Goal: Navigation & Orientation: Understand site structure

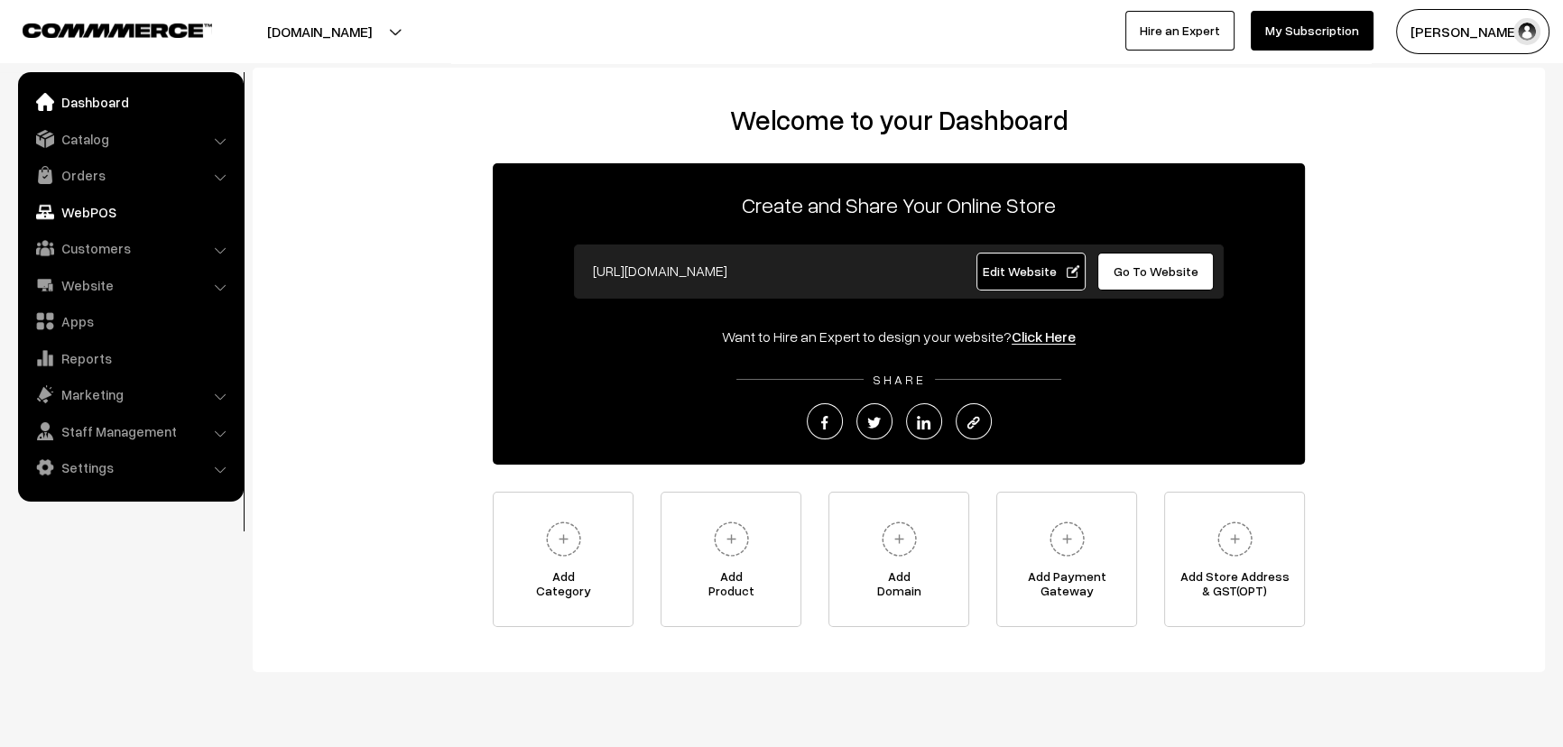
drag, startPoint x: 98, startPoint y: 192, endPoint x: 98, endPoint y: 204, distance: 11.7
click at [98, 197] on ul "Dashboard Catalog" at bounding box center [131, 287] width 226 height 430
click at [98, 207] on link "WebPOS" at bounding box center [130, 212] width 215 height 32
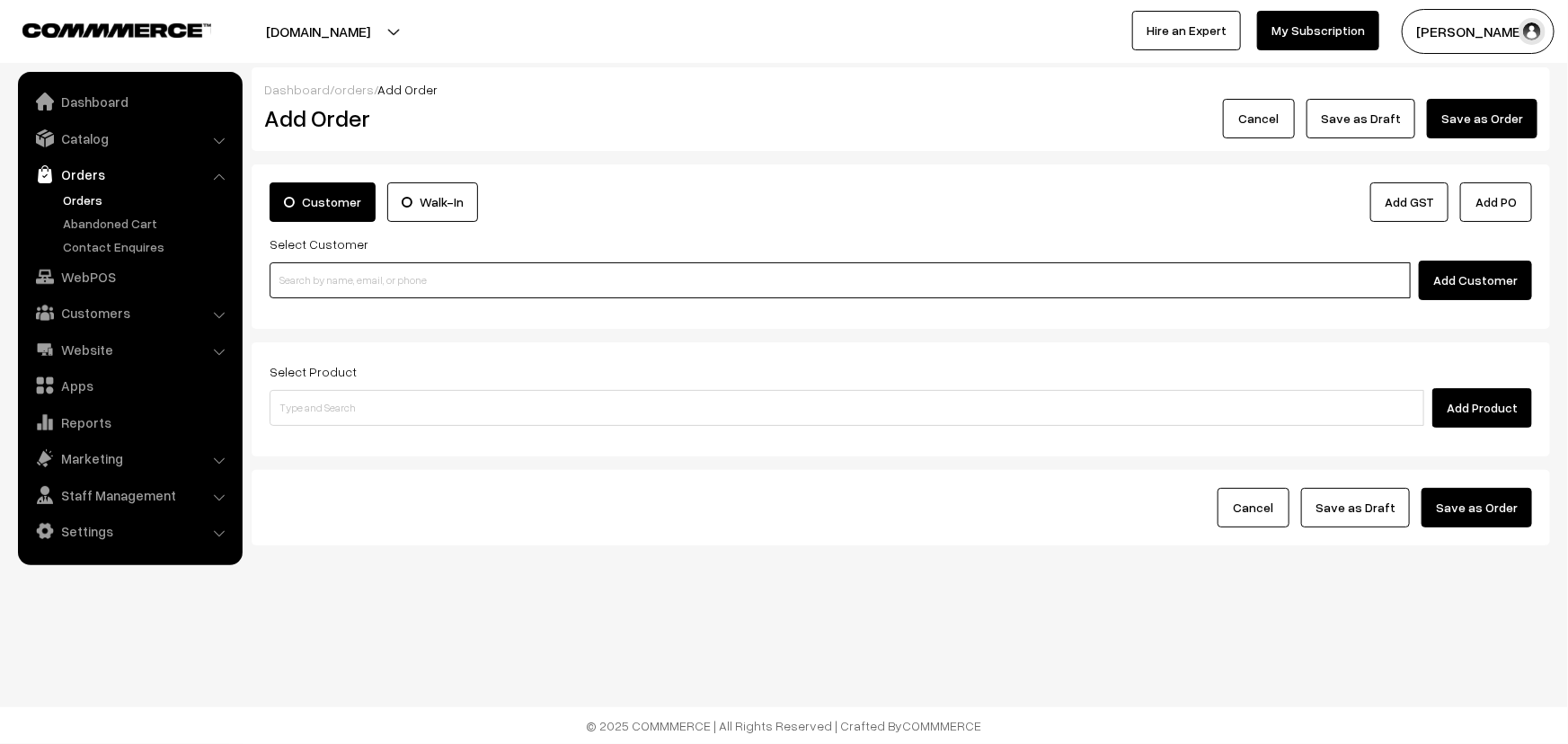
click at [474, 283] on input at bounding box center [840, 281] width 1141 height 36
click at [381, 428] on div "Select Product Add Product" at bounding box center [901, 399] width 1298 height 115
click at [381, 407] on input at bounding box center [847, 408] width 1155 height 36
click at [93, 138] on link "Catalog" at bounding box center [129, 138] width 214 height 32
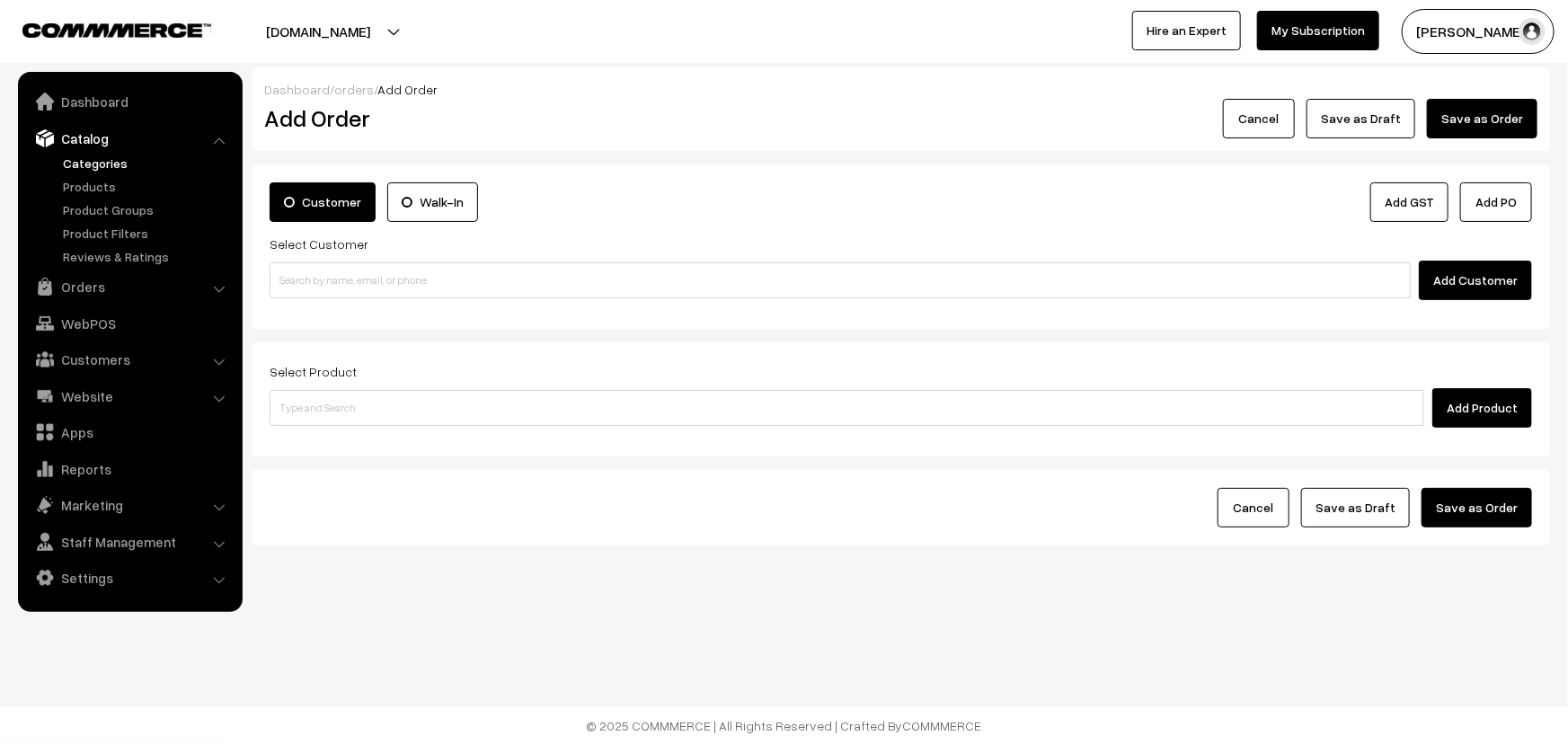
click at [93, 158] on link "Categories" at bounding box center [147, 162] width 178 height 19
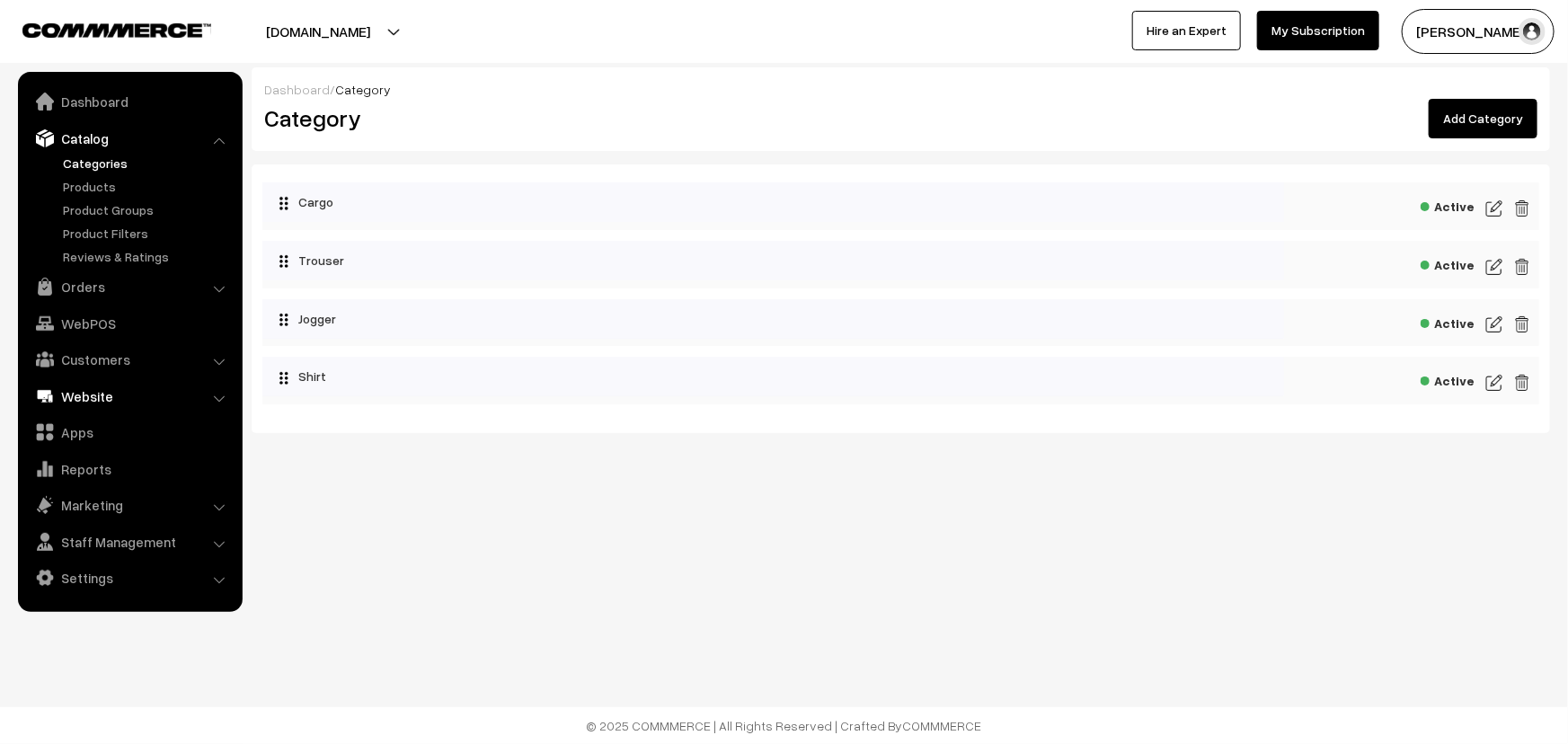
click at [86, 402] on link "Website" at bounding box center [129, 396] width 214 height 32
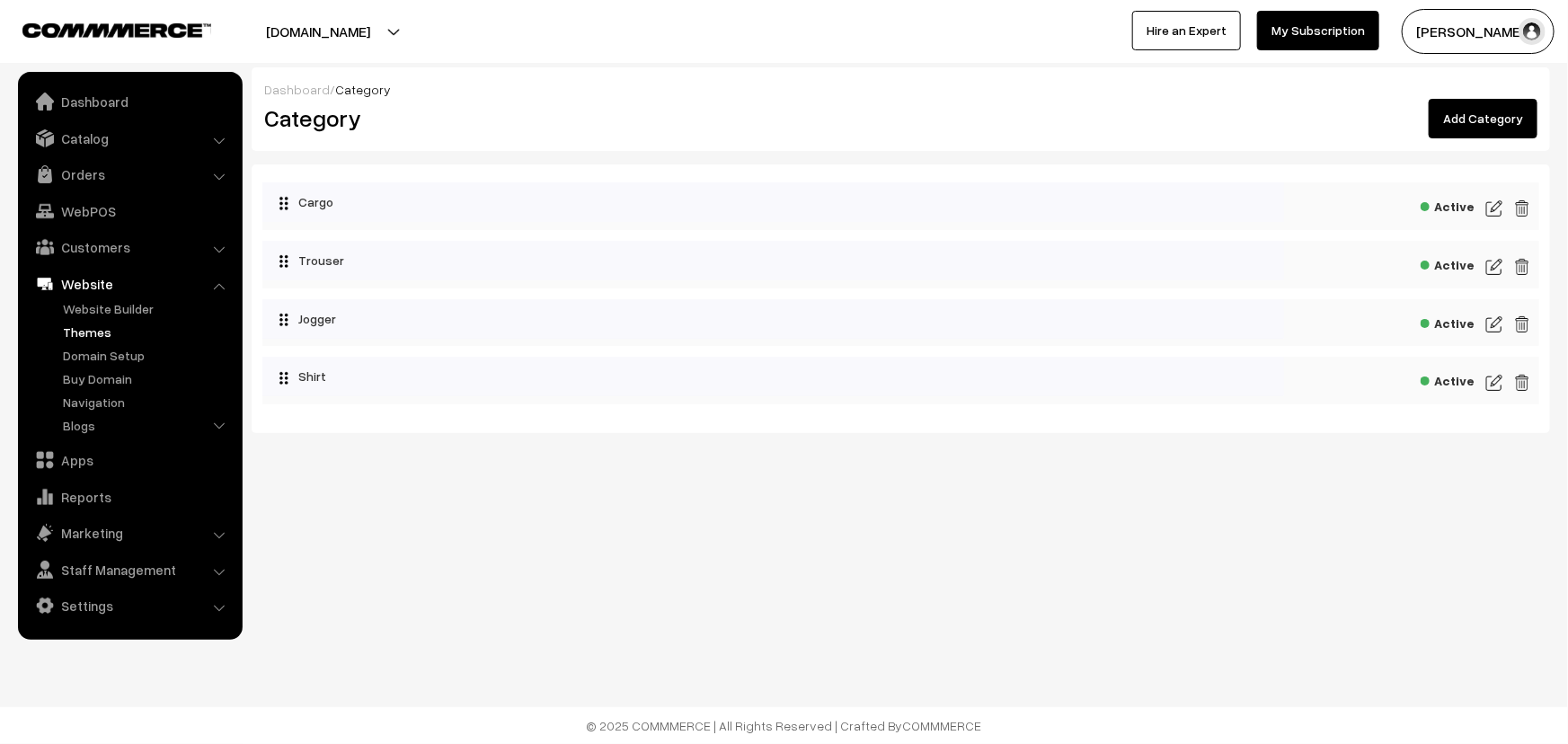
click at [110, 327] on link "Themes" at bounding box center [147, 332] width 178 height 19
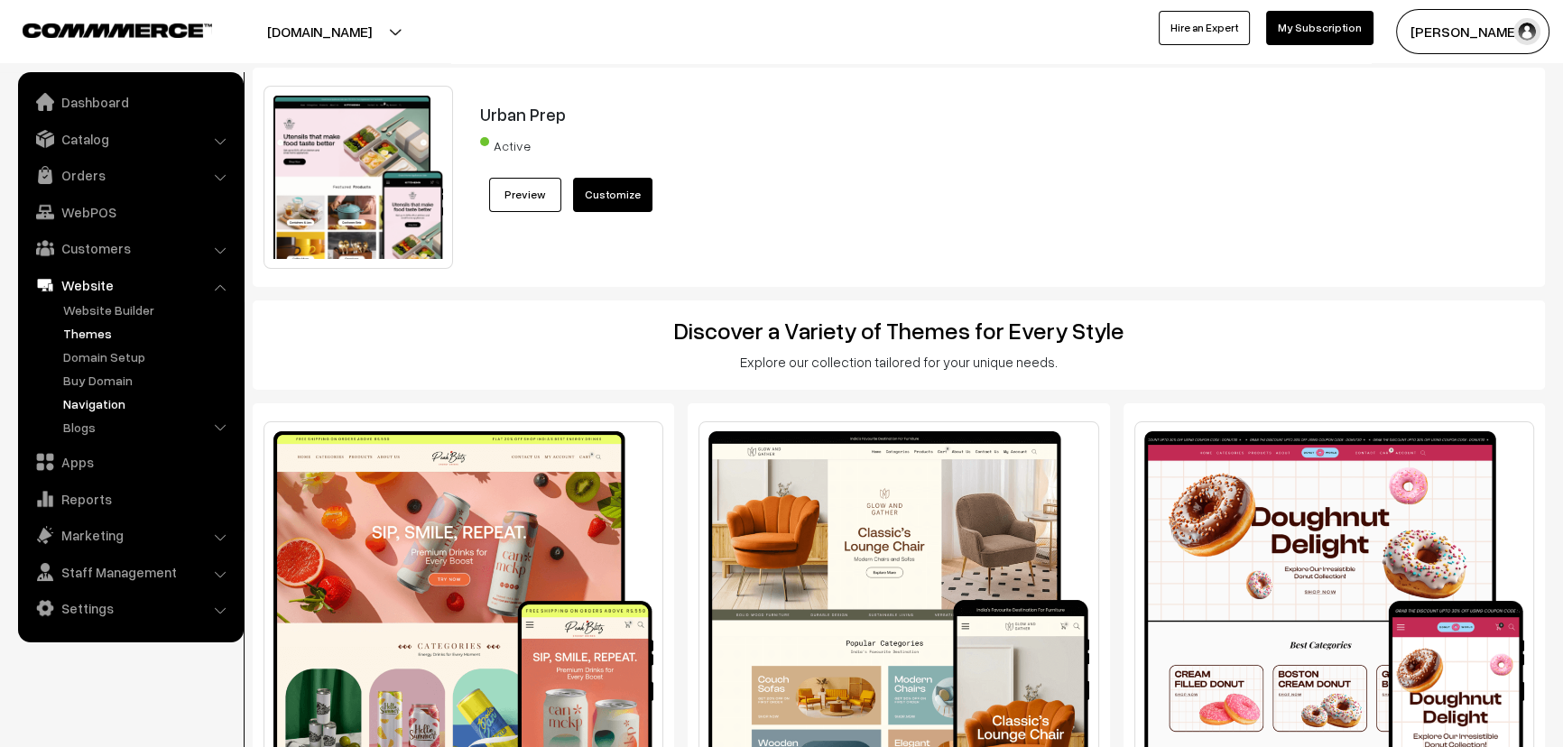
click at [95, 399] on link "Navigation" at bounding box center [148, 403] width 179 height 19
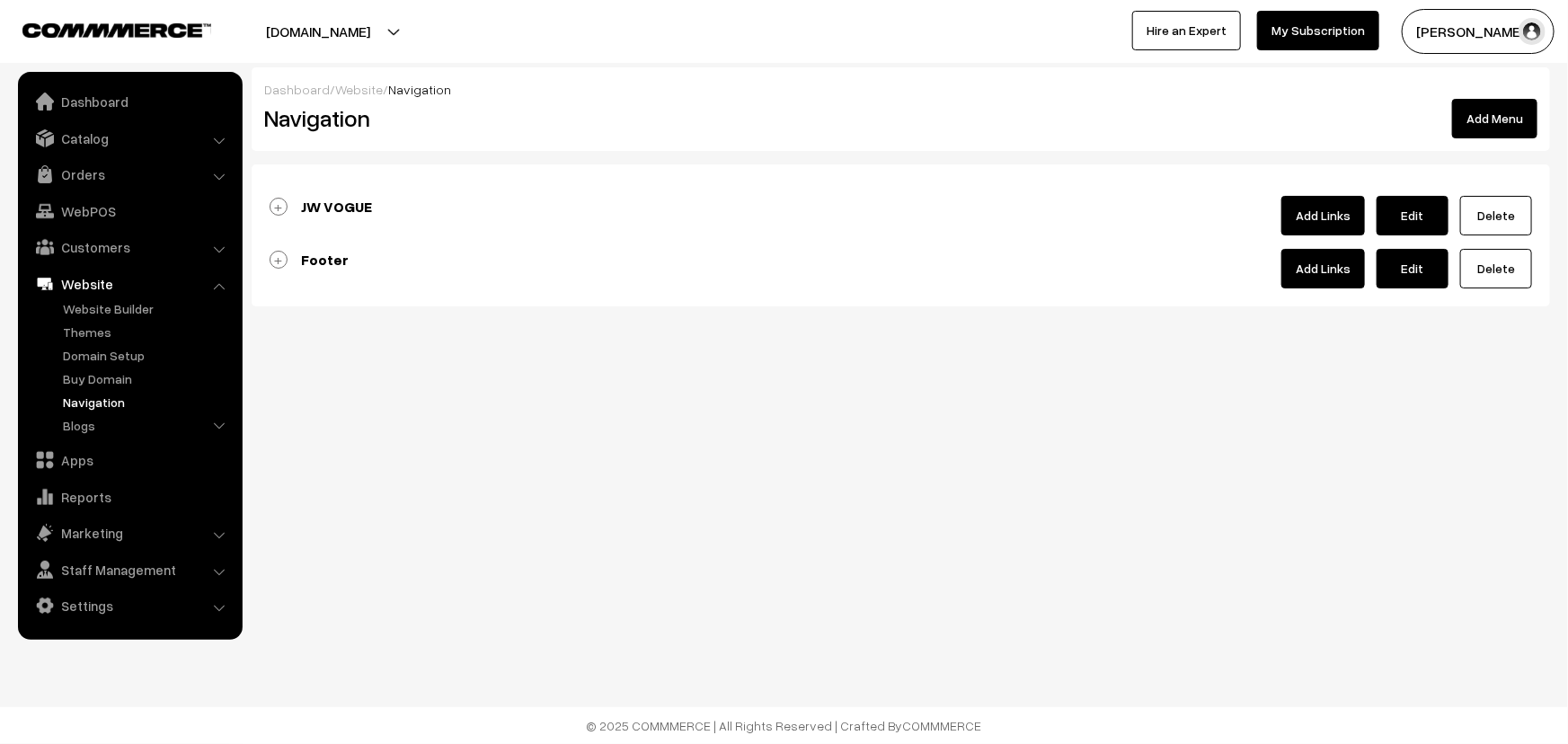
click at [59, 476] on ul "Dashboard Catalog" at bounding box center [130, 356] width 225 height 568
click at [65, 466] on link "Apps" at bounding box center [129, 460] width 214 height 32
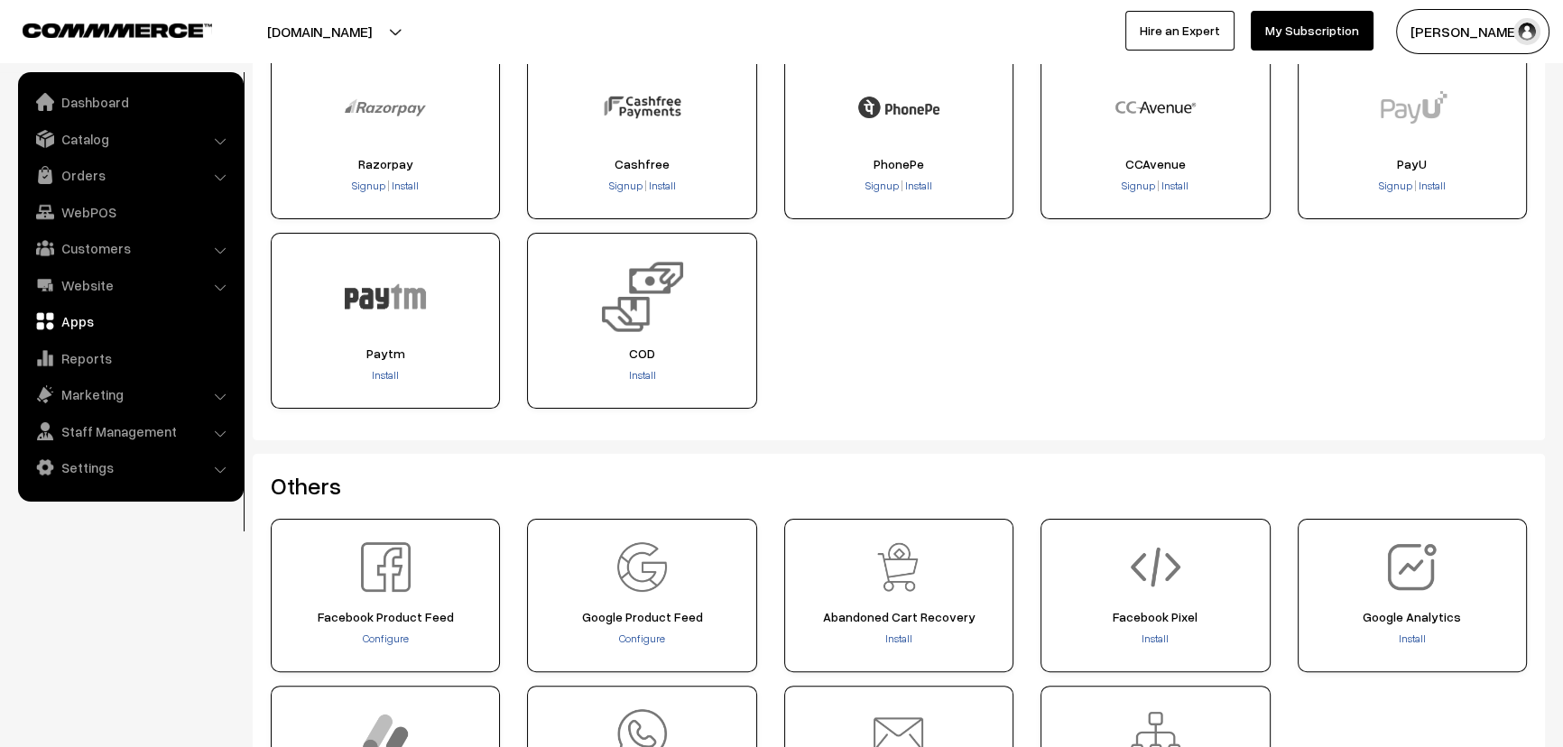
scroll to position [339, 0]
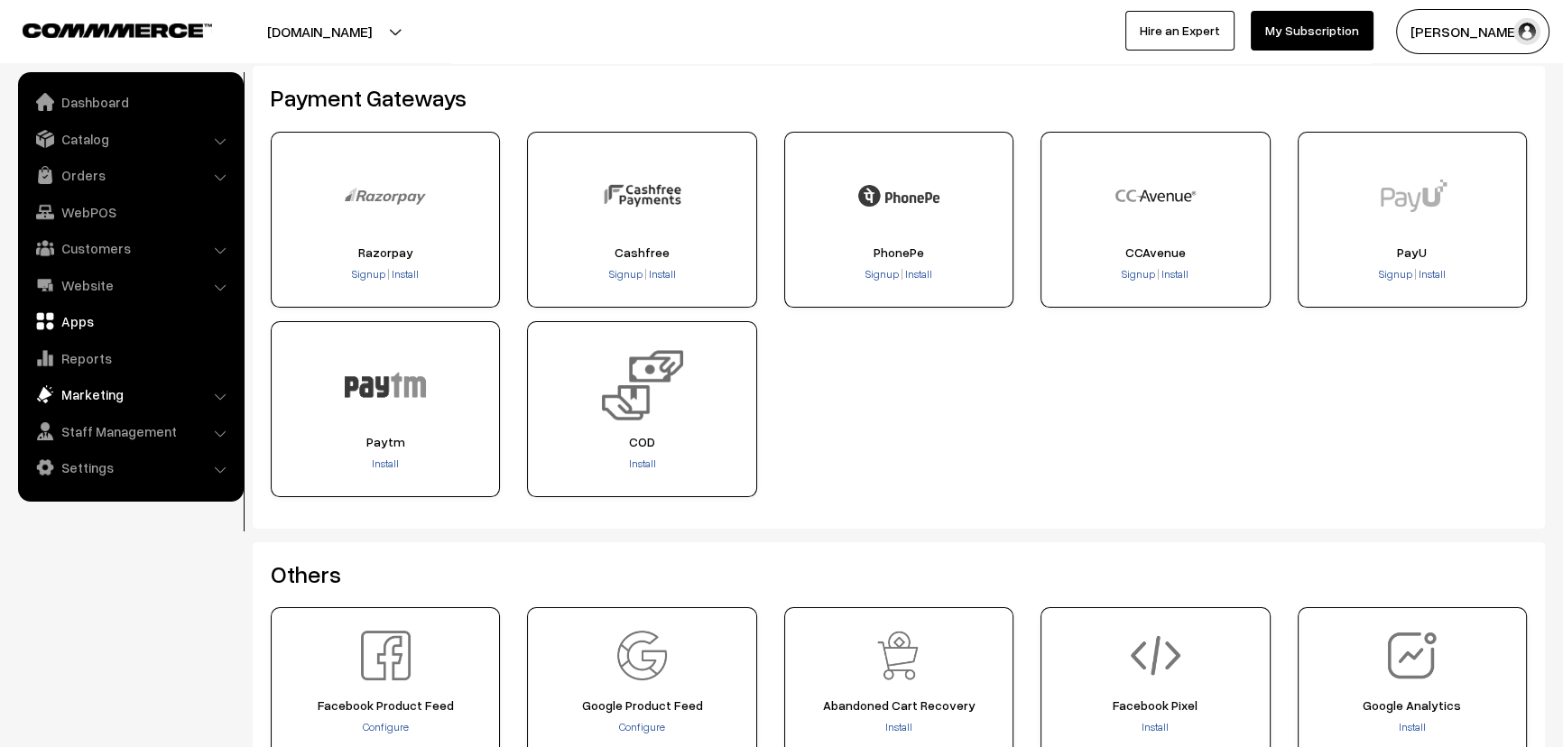
click at [96, 394] on link "Marketing" at bounding box center [130, 394] width 215 height 32
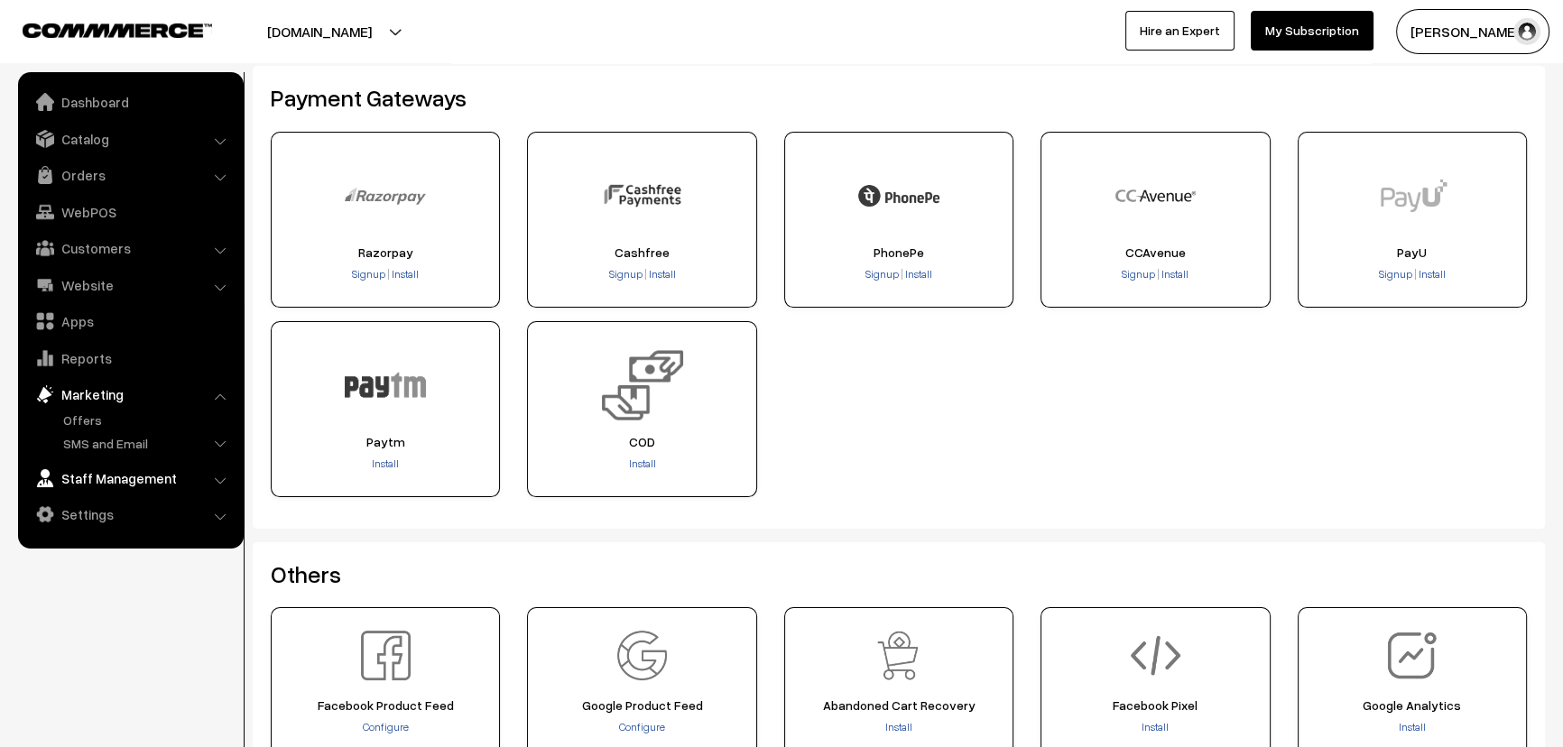
click at [117, 476] on link "Staff Management" at bounding box center [130, 478] width 215 height 32
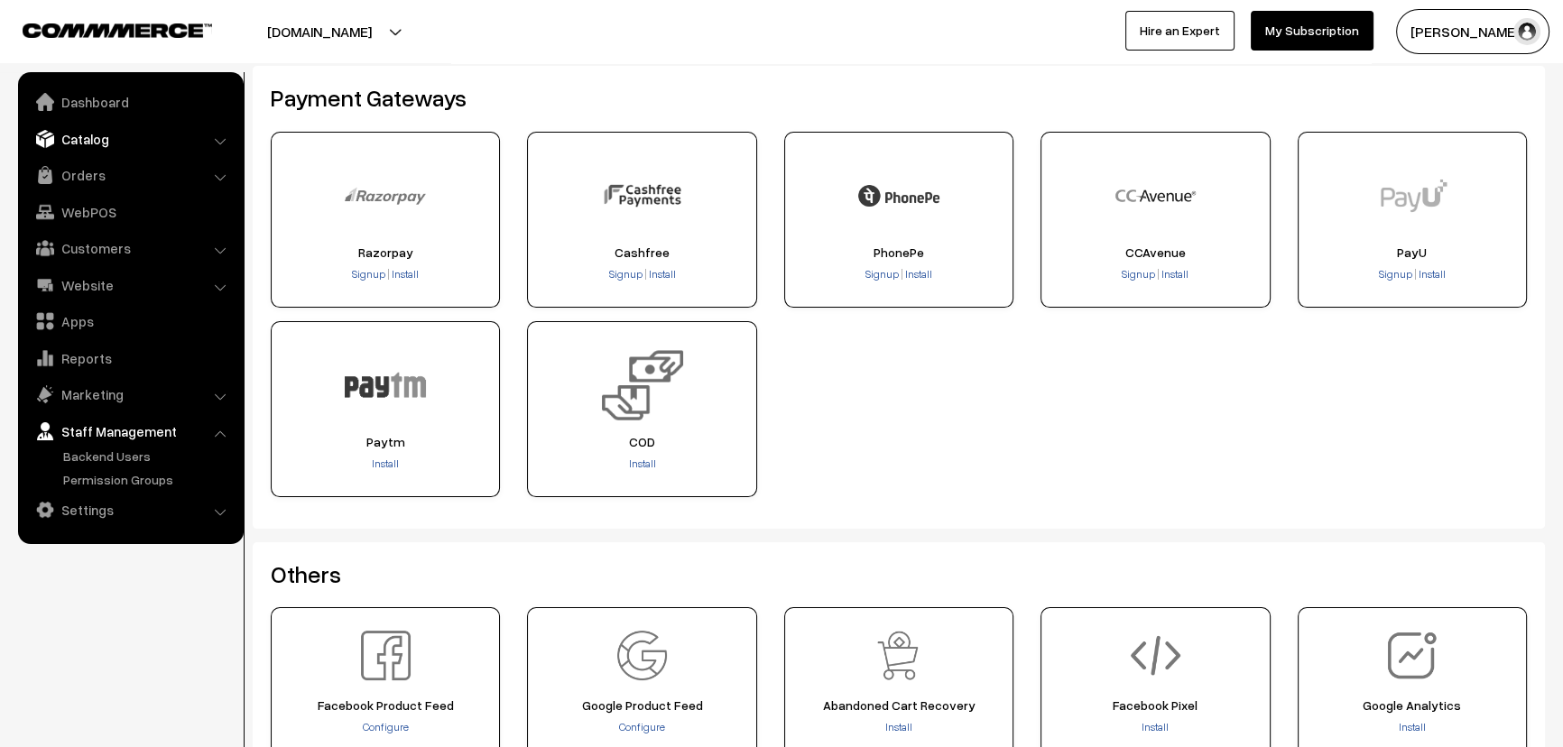
click at [99, 135] on link "Catalog" at bounding box center [130, 139] width 215 height 32
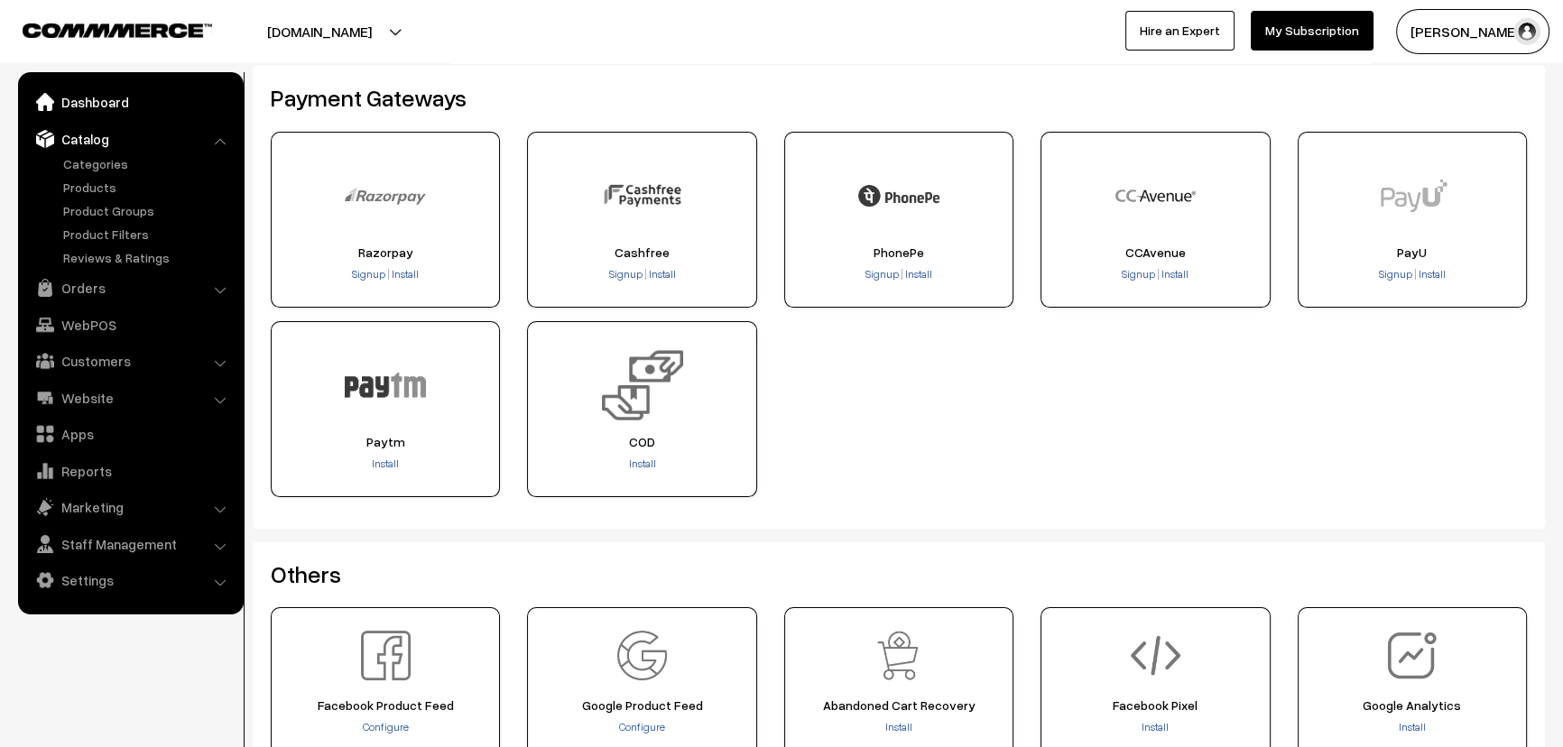
click at [104, 106] on link "Dashboard" at bounding box center [130, 102] width 215 height 32
